Goal: Find specific page/section: Find specific page/section

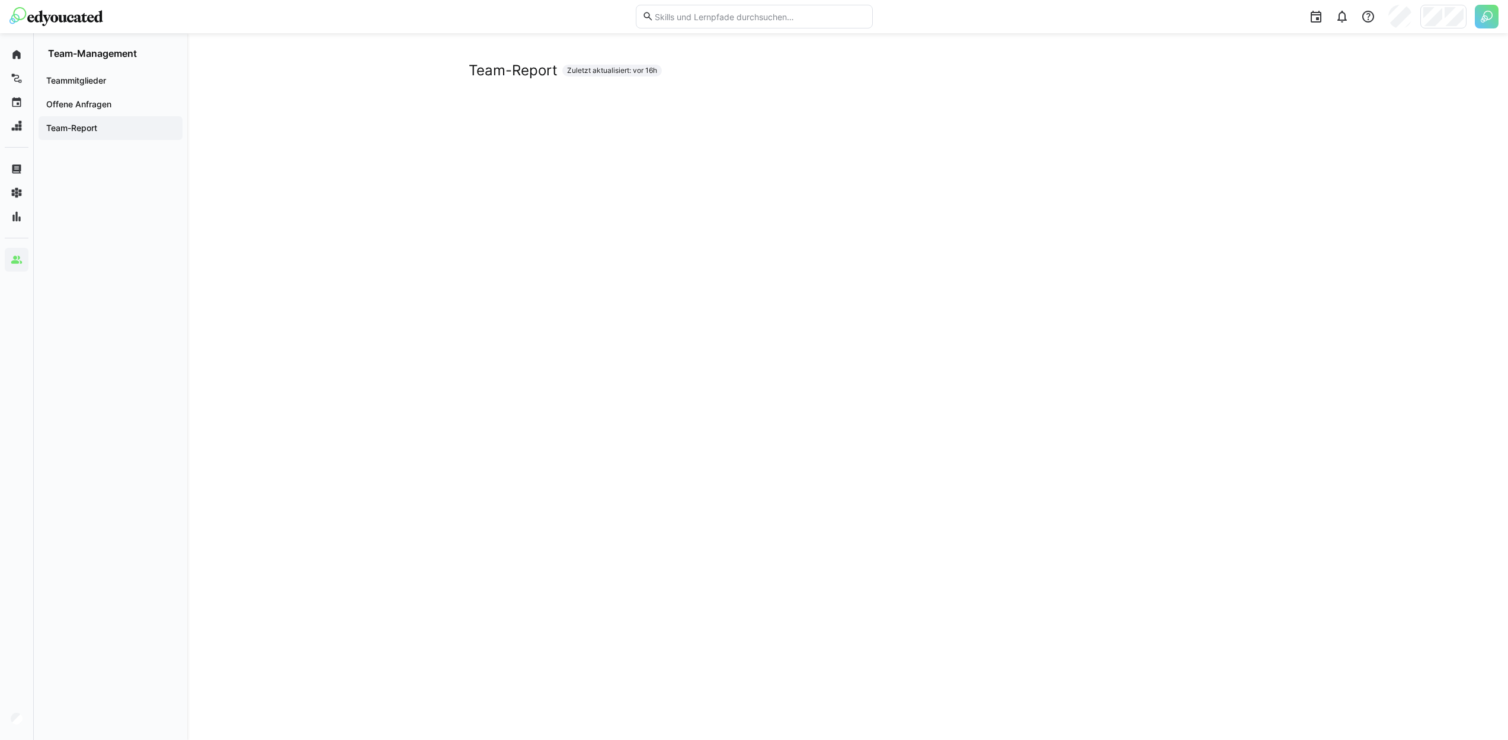
click at [104, 128] on span "Team-Report" at bounding box center [110, 128] width 132 height 12
click at [17, 261] on eds-icon at bounding box center [17, 260] width 12 height 12
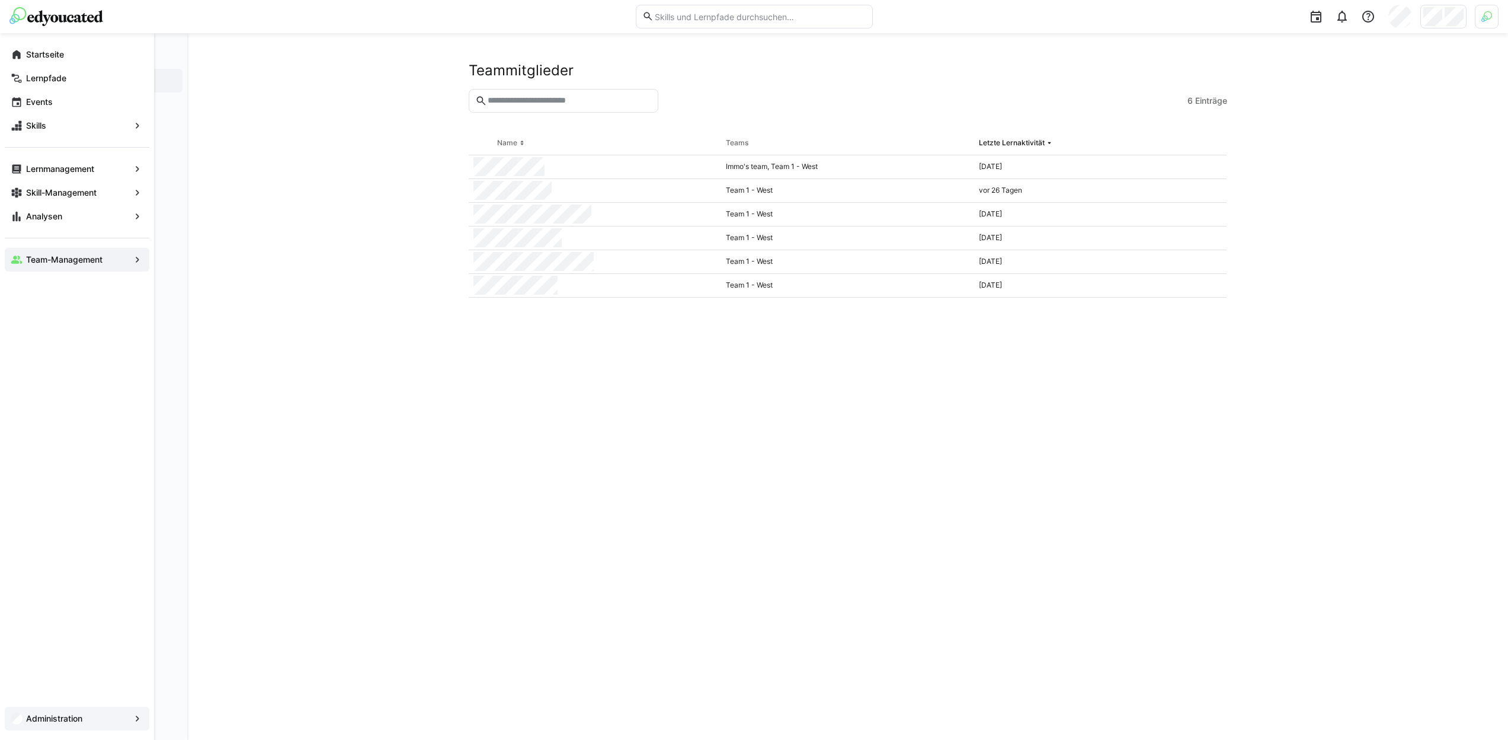
click at [0, 0] on app-navigation-label "Administration" at bounding box center [0, 0] width 0 height 0
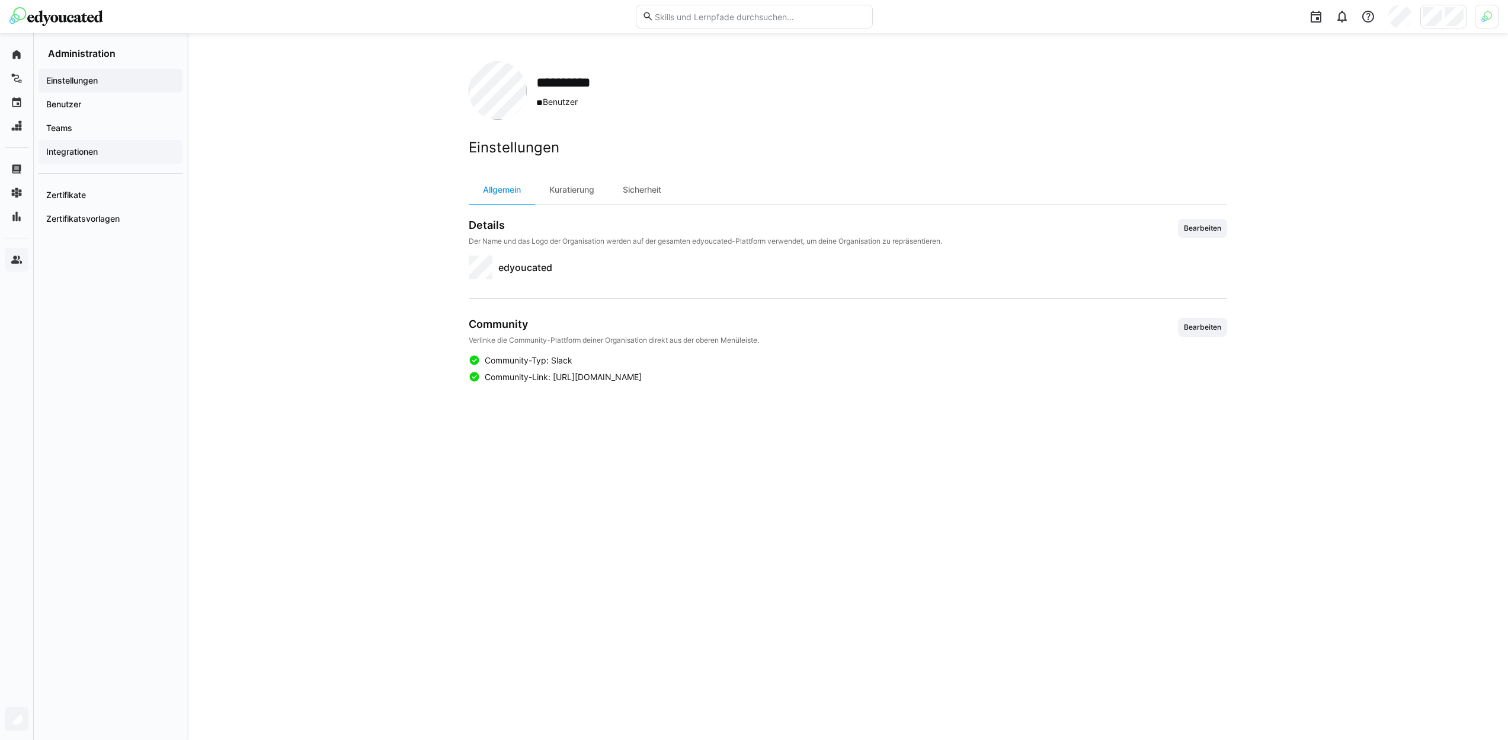
click at [0, 0] on app-navigation-label "Integrationen" at bounding box center [0, 0] width 0 height 0
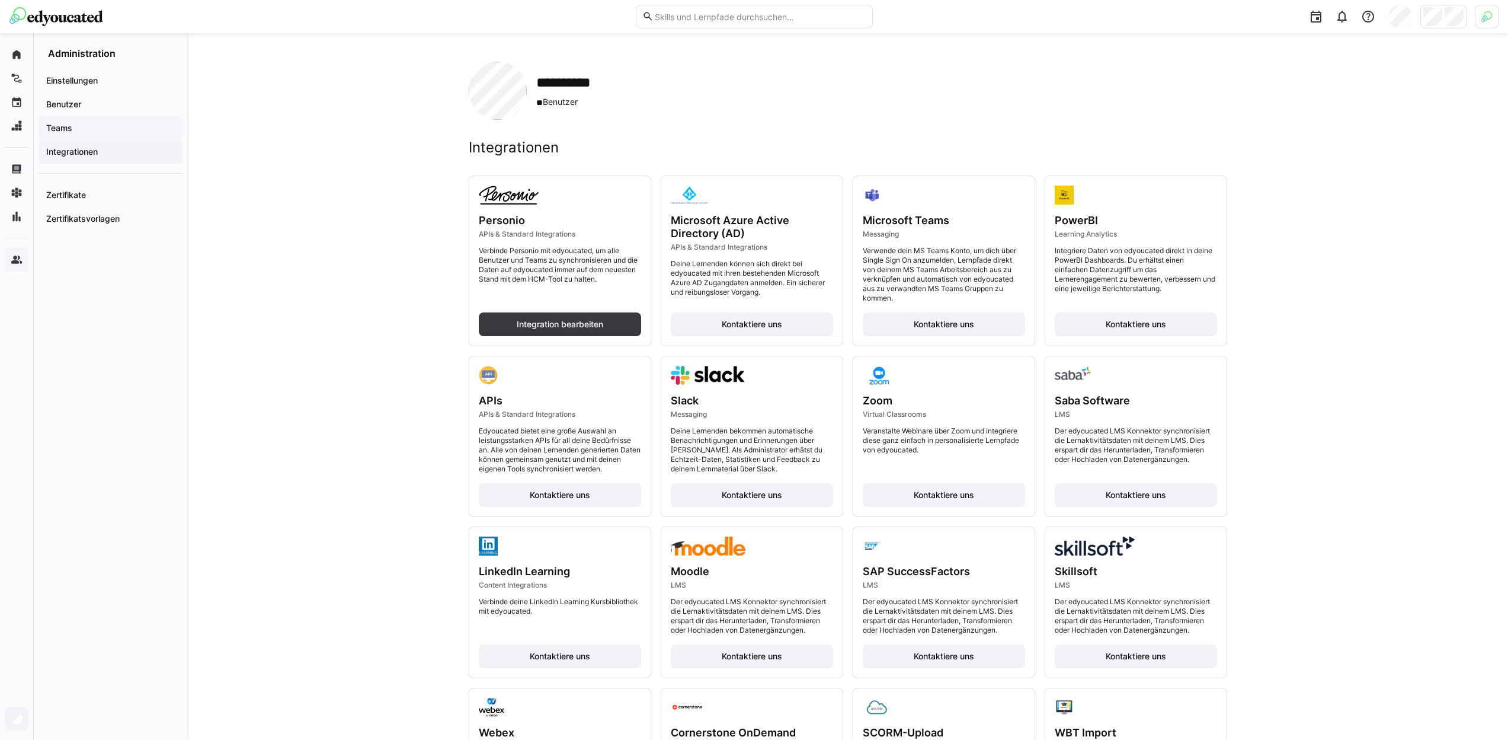
click at [0, 0] on app-navigation-label "Teams" at bounding box center [0, 0] width 0 height 0
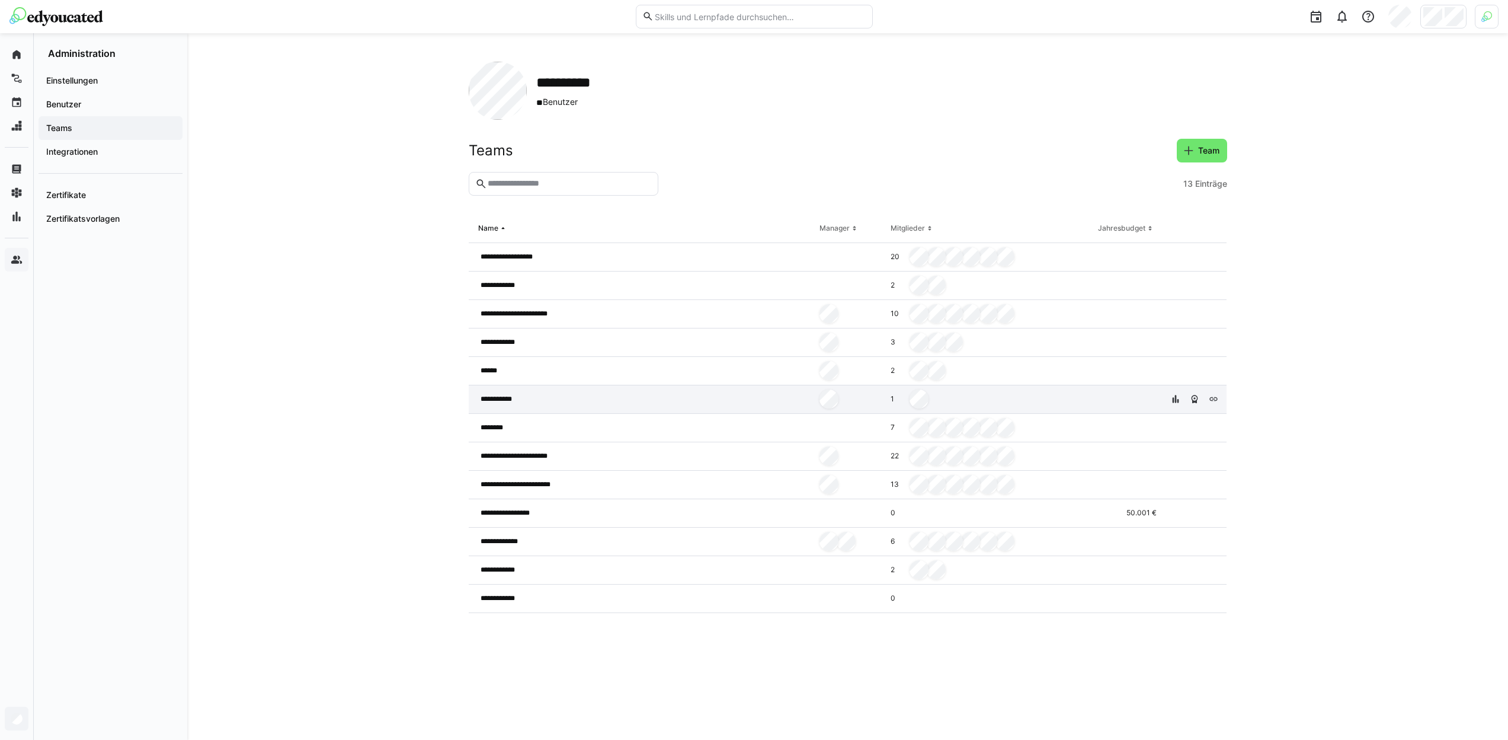
click at [501, 402] on span "**********" at bounding box center [502, 398] width 43 height 9
